Goal: Task Accomplishment & Management: Manage account settings

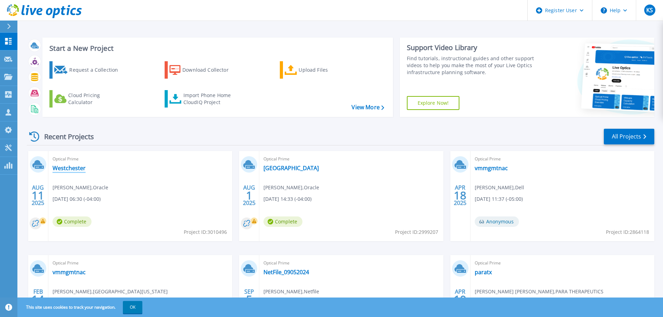
drag, startPoint x: 71, startPoint y: 174, endPoint x: 61, endPoint y: 169, distance: 12.0
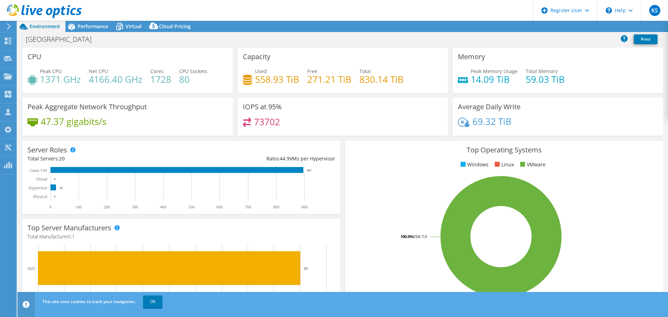
select select "USEast"
select select "USD"
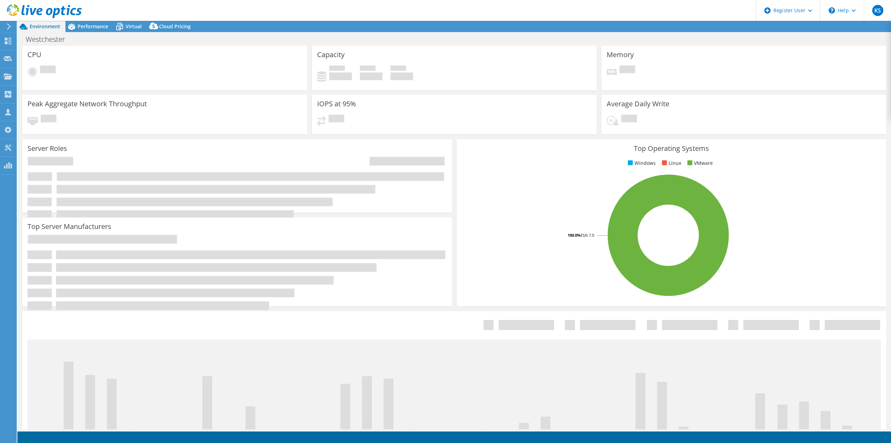
select select "USD"
